Goal: Check status: Check status

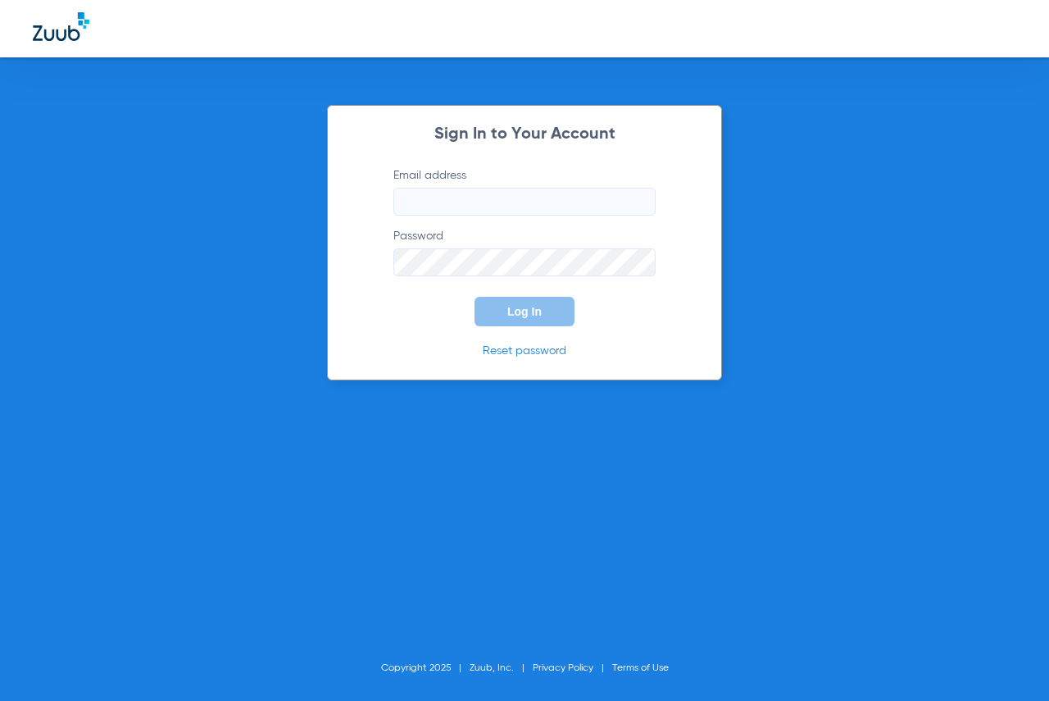
type input "[EMAIL_ADDRESS][DOMAIN_NAME]"
click at [502, 310] on button "Log In" at bounding box center [525, 312] width 100 height 30
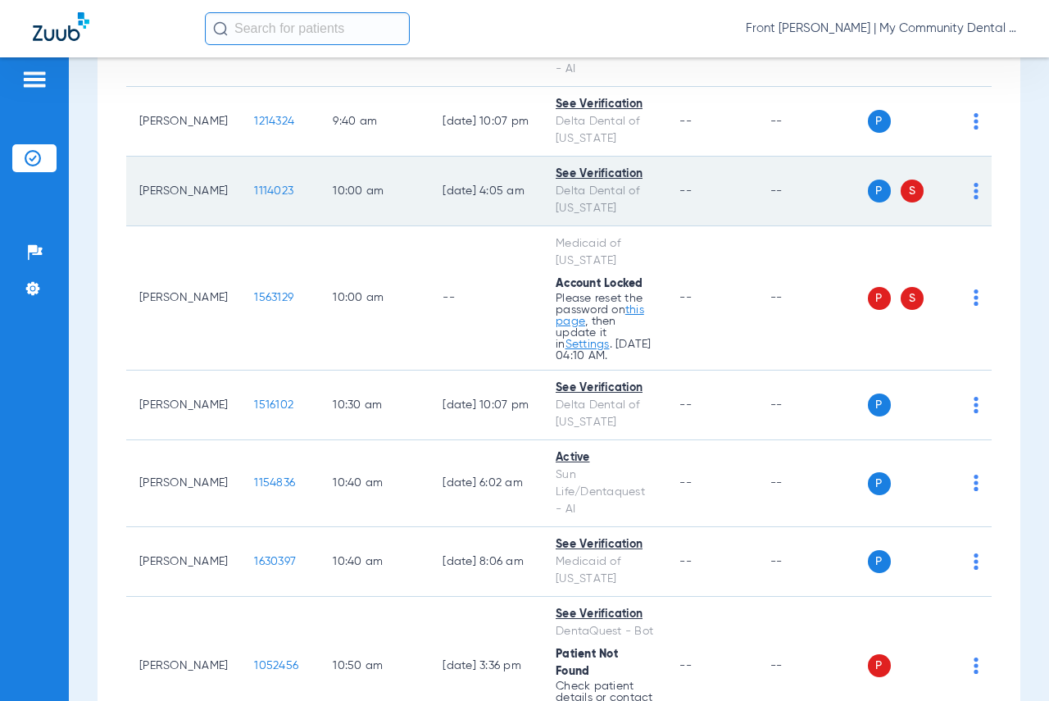
scroll to position [1066, 0]
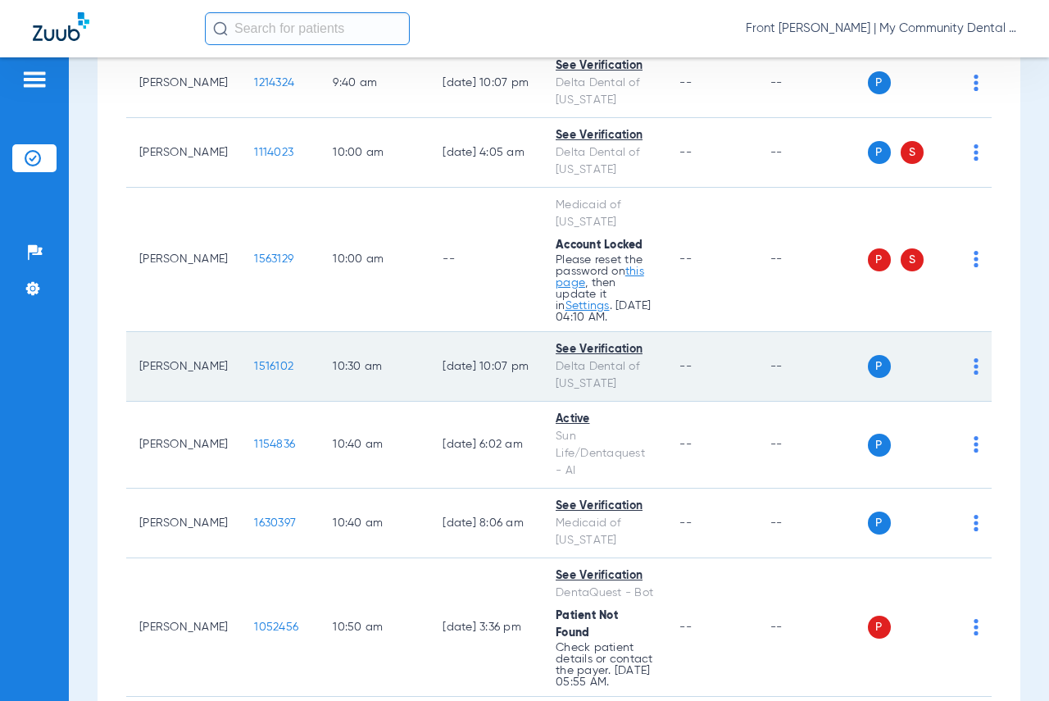
click at [254, 368] on span "1516102" at bounding box center [273, 366] width 39 height 11
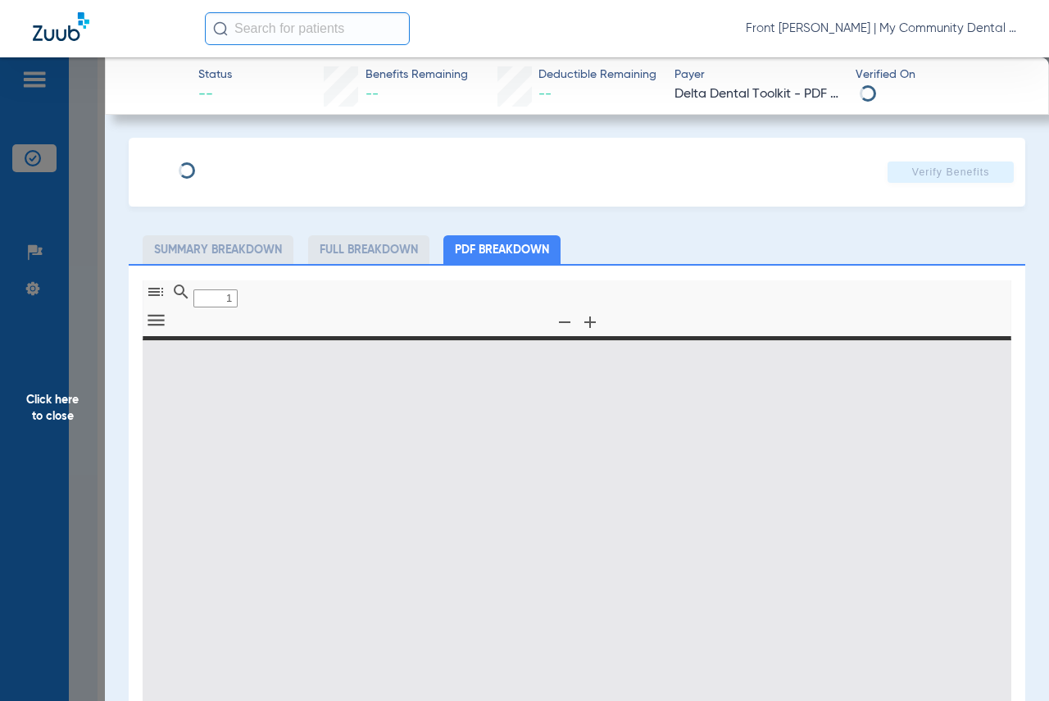
type input "0"
select select "page-width"
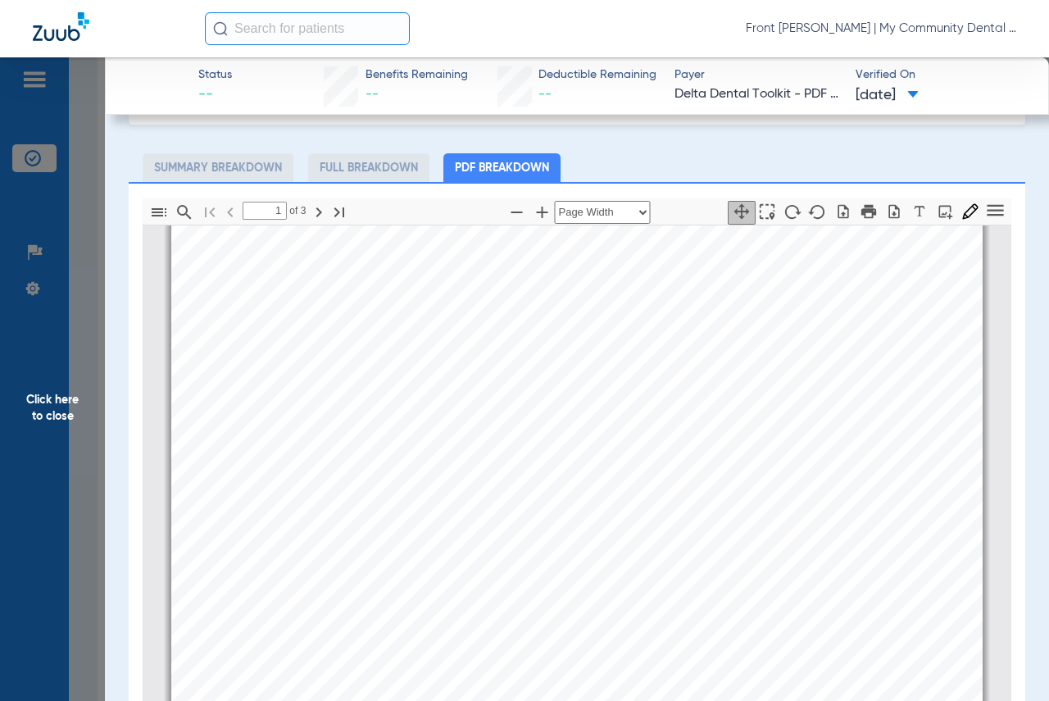
scroll to position [328, 0]
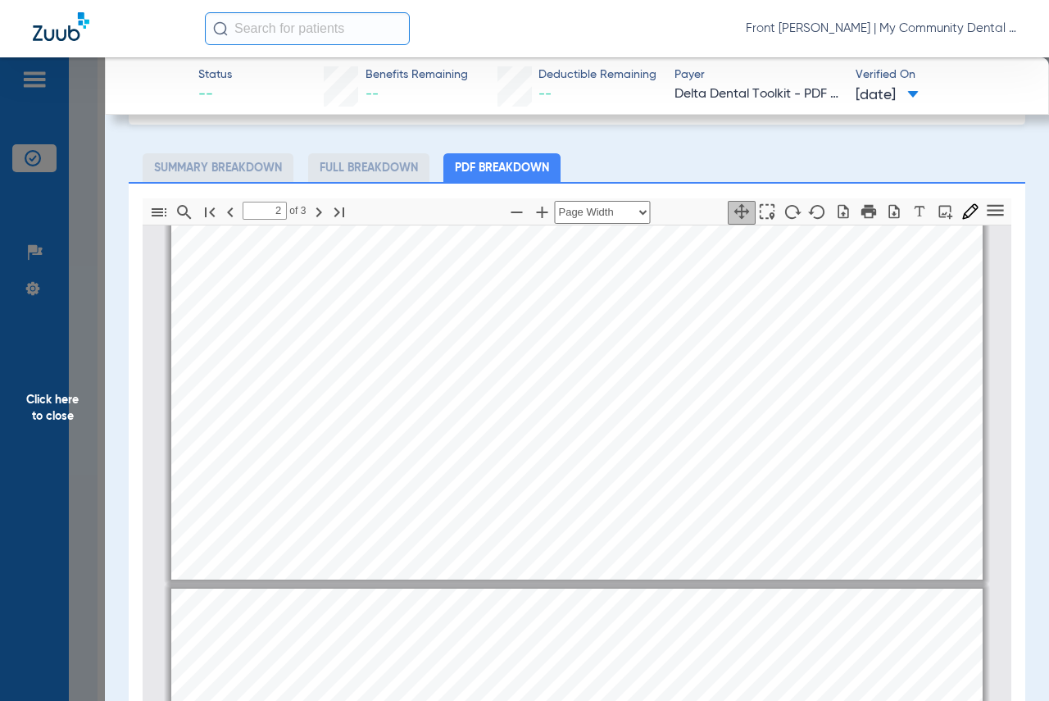
type input "3"
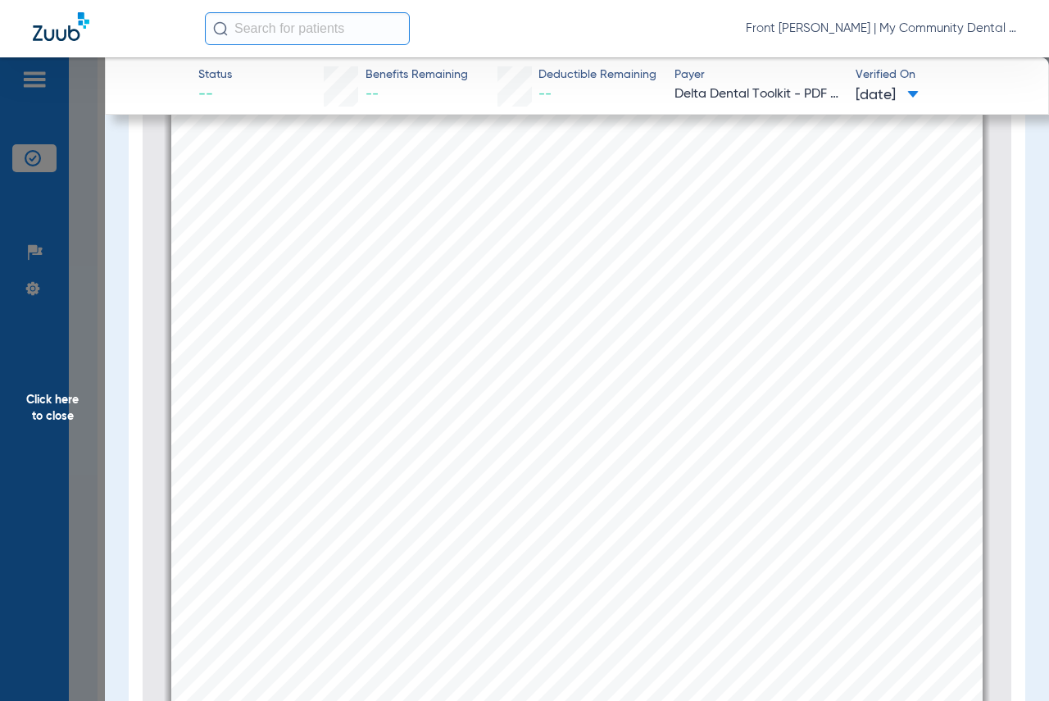
scroll to position [237, 0]
click at [69, 403] on span "Click here to close" at bounding box center [52, 407] width 105 height 701
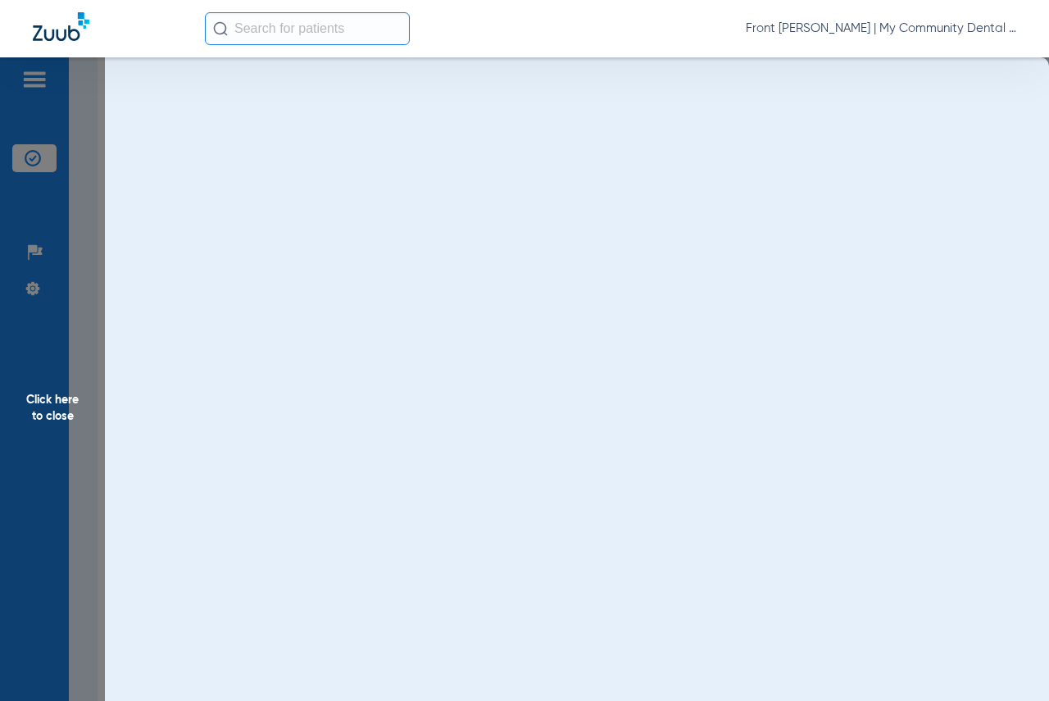
scroll to position [0, 0]
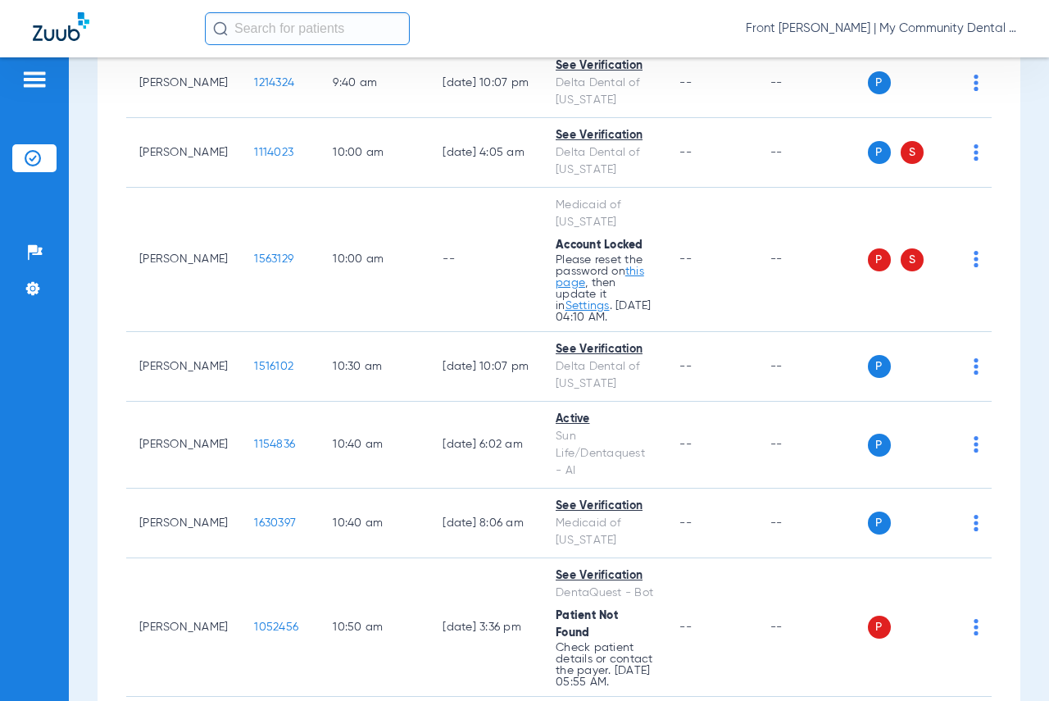
click at [339, 38] on input "text" at bounding box center [307, 28] width 205 height 33
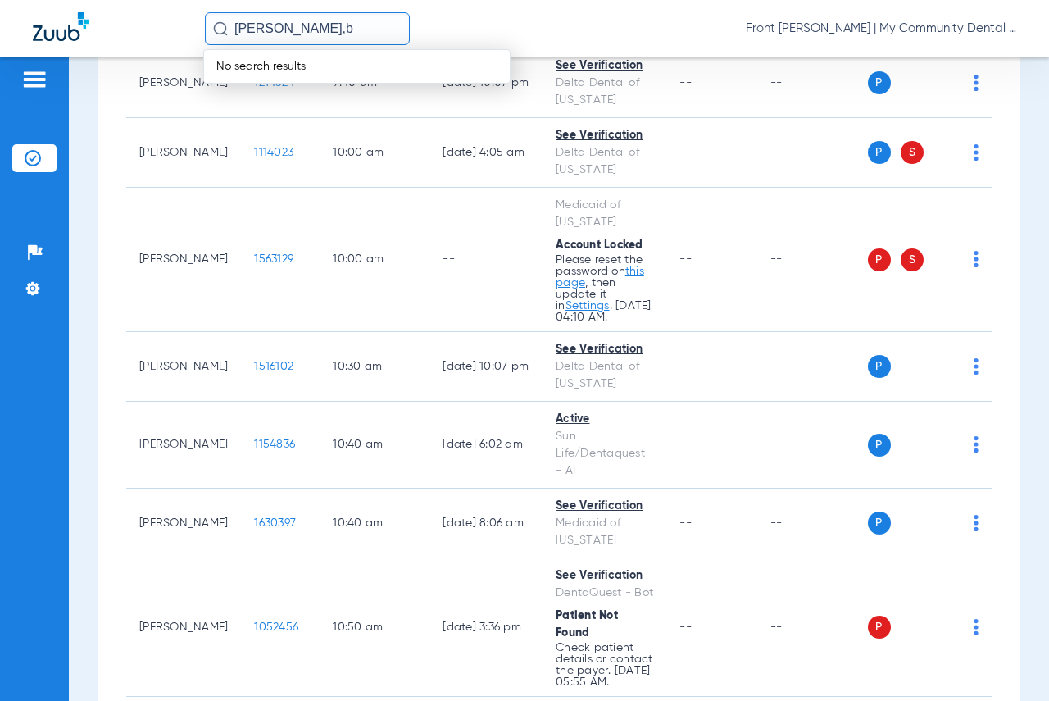
type input "[PERSON_NAME],b"
